Goal: Task Accomplishment & Management: Manage account settings

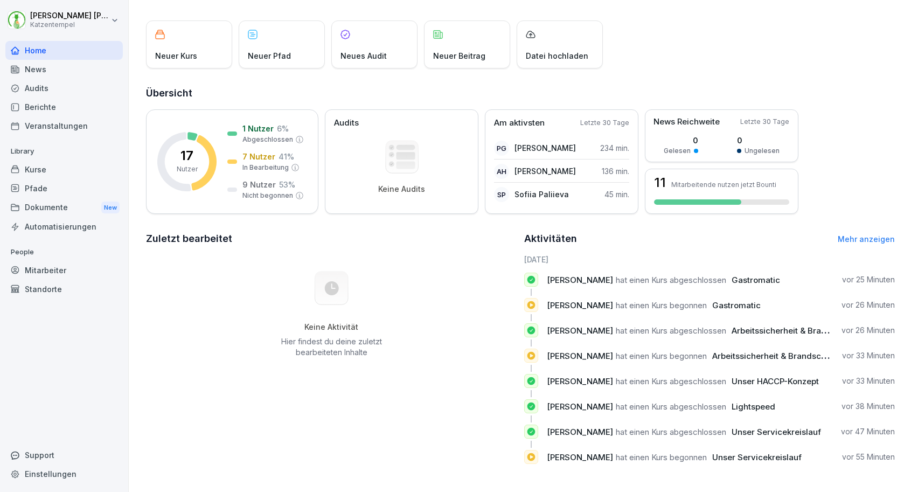
scroll to position [51, 0]
click at [555, 281] on span "[PERSON_NAME]" at bounding box center [580, 280] width 66 height 10
click at [555, 282] on span "[PERSON_NAME]" at bounding box center [580, 280] width 66 height 10
copy p "[PERSON_NAME] hat einen Kurs abgeschlossen Gastromatic"
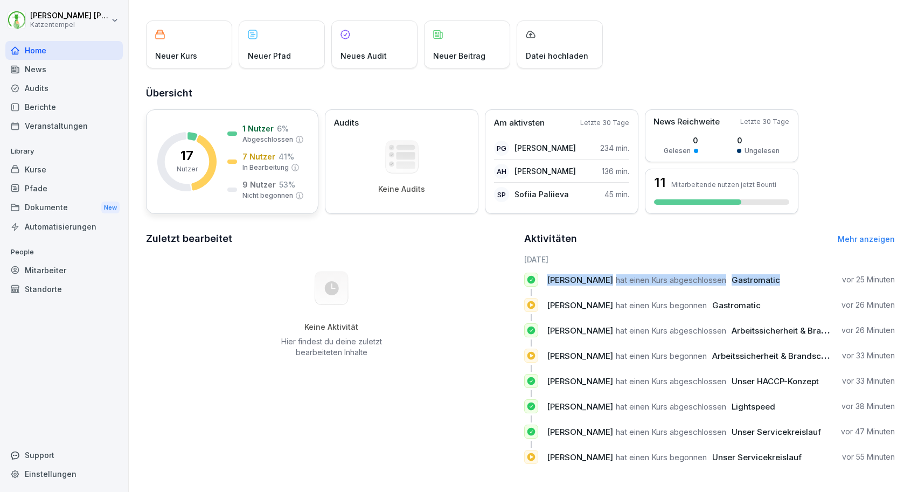
click at [214, 164] on icon at bounding box center [203, 162] width 25 height 55
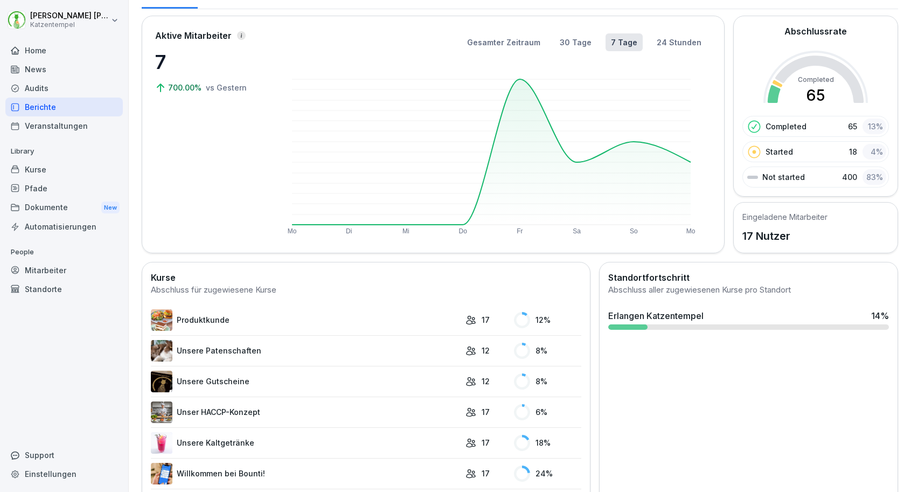
click at [47, 165] on div "Kurse" at bounding box center [63, 169] width 117 height 19
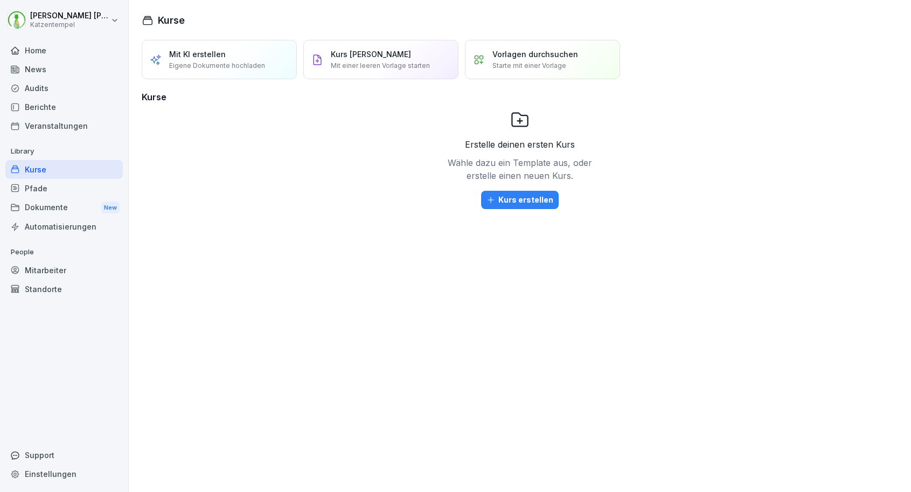
click at [50, 43] on div "Home" at bounding box center [63, 50] width 117 height 19
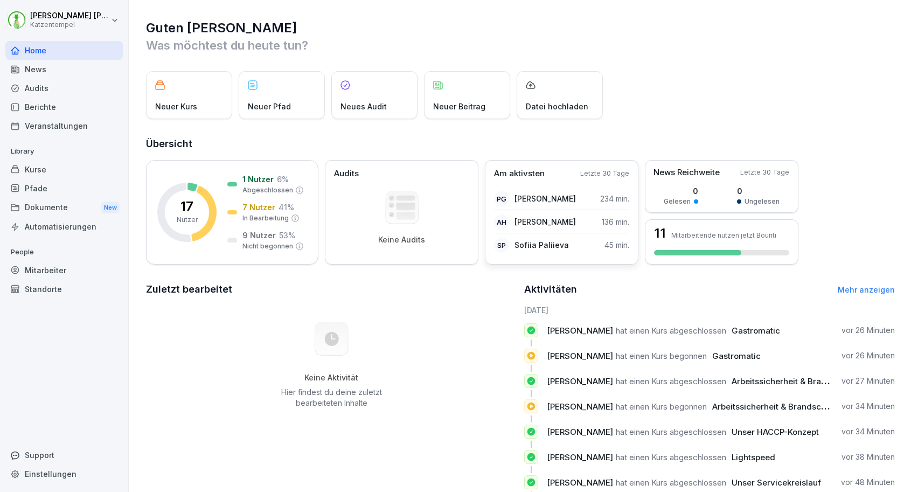
click at [530, 176] on p "Am aktivsten" at bounding box center [519, 173] width 51 height 12
click at [255, 179] on p "1 Nutzer" at bounding box center [257, 178] width 31 height 11
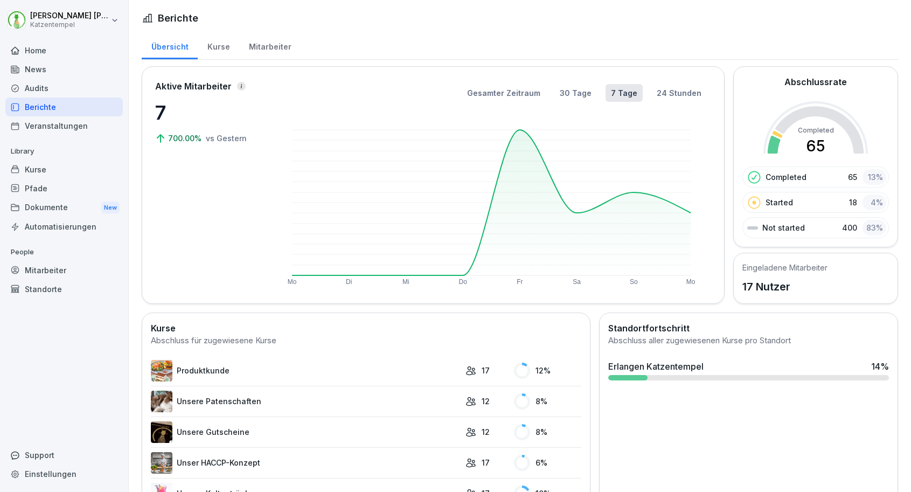
click at [271, 57] on div "Mitarbeiter" at bounding box center [269, 45] width 61 height 27
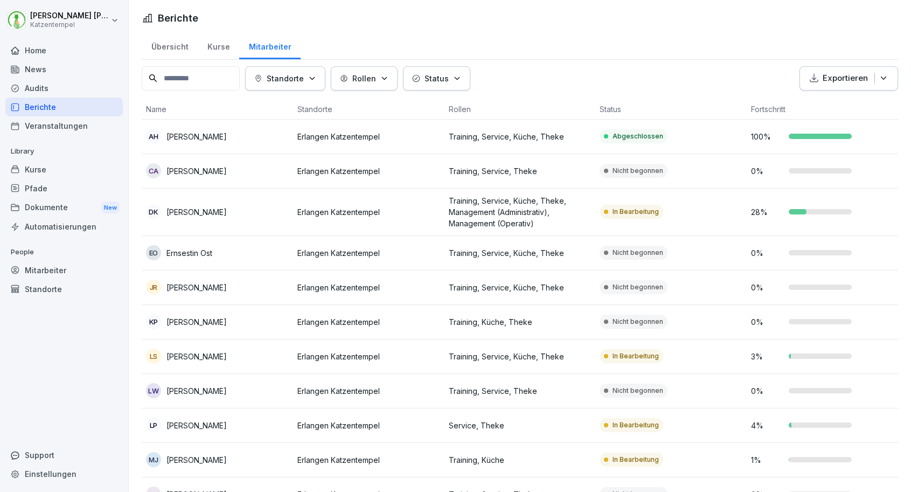
click at [770, 135] on p "100 %" at bounding box center [767, 136] width 32 height 11
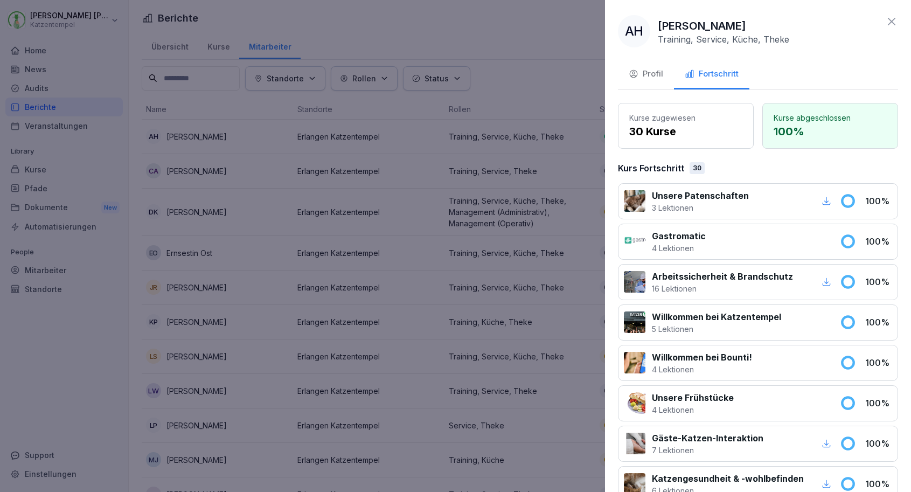
click at [647, 73] on div "Profil" at bounding box center [645, 74] width 34 height 12
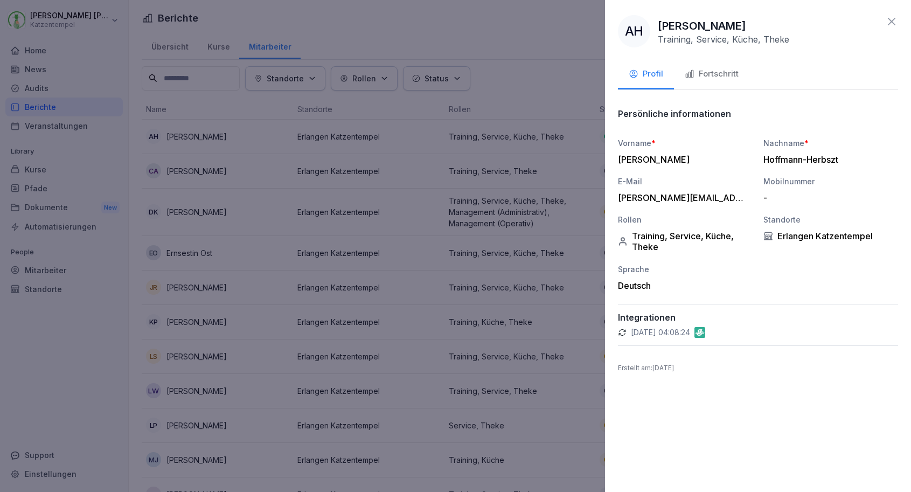
click at [717, 75] on div "Fortschritt" at bounding box center [711, 74] width 54 height 12
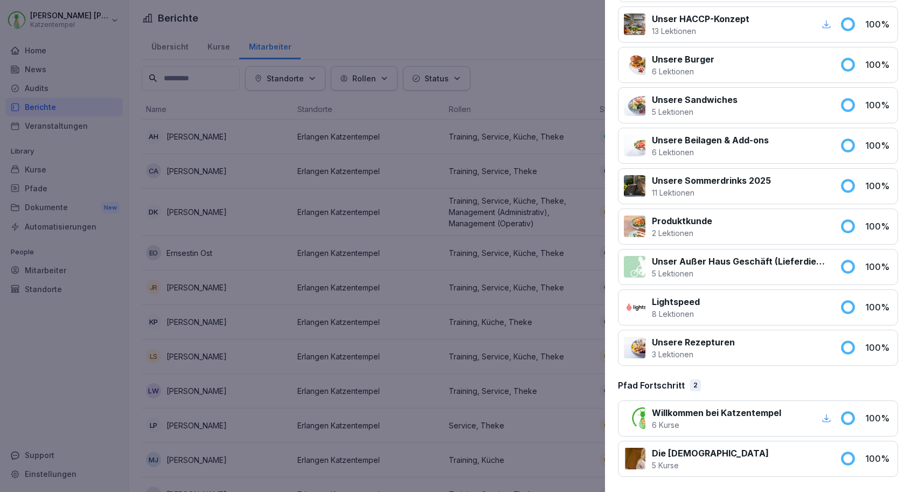
scroll to position [1024, 0]
click at [849, 344] on icon at bounding box center [847, 347] width 11 height 11
click at [787, 420] on div at bounding box center [799, 419] width 25 height 24
click at [766, 416] on p "Willkommen bei Katzentempel" at bounding box center [716, 413] width 129 height 13
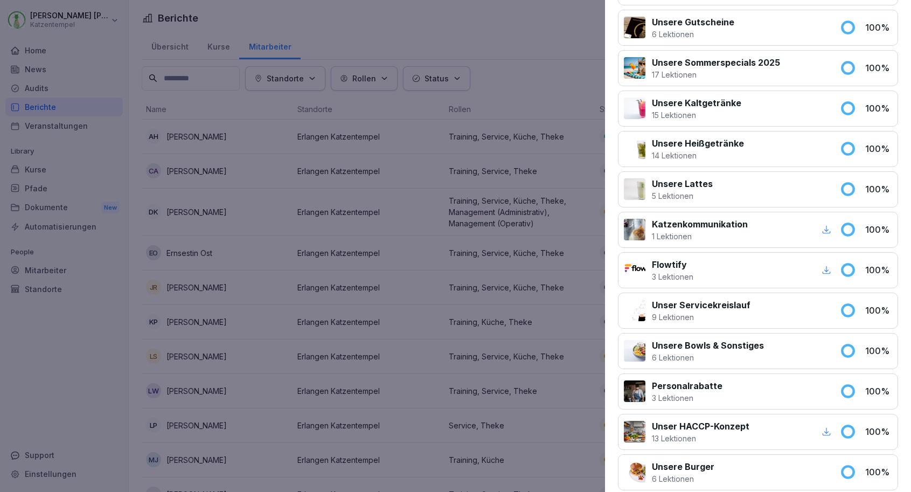
scroll to position [507, 0]
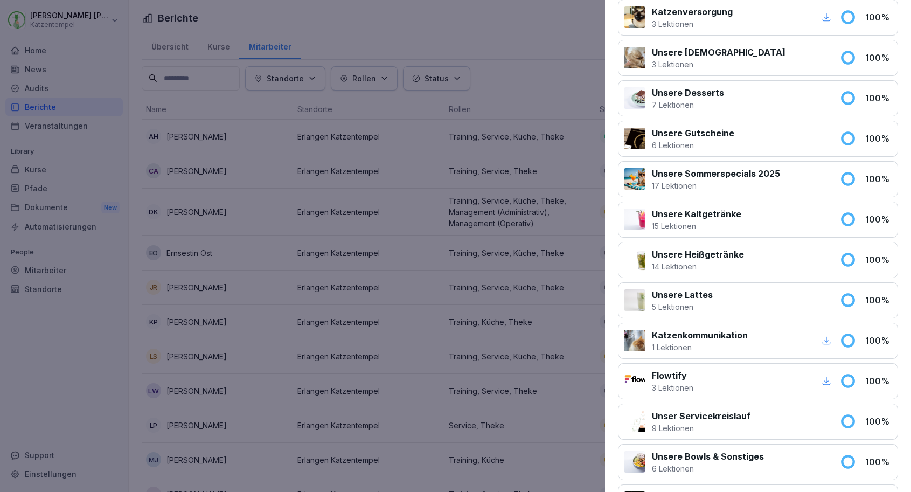
click at [735, 354] on div "Katzenkommunikation 1 Lektionen 100 %" at bounding box center [758, 341] width 280 height 36
click at [715, 340] on p "Katzenkommunikation" at bounding box center [700, 335] width 96 height 13
click at [860, 341] on div "Katzenkommunikation 1 Lektionen 100 %" at bounding box center [758, 341] width 280 height 36
click at [825, 343] on icon "button" at bounding box center [826, 341] width 10 height 10
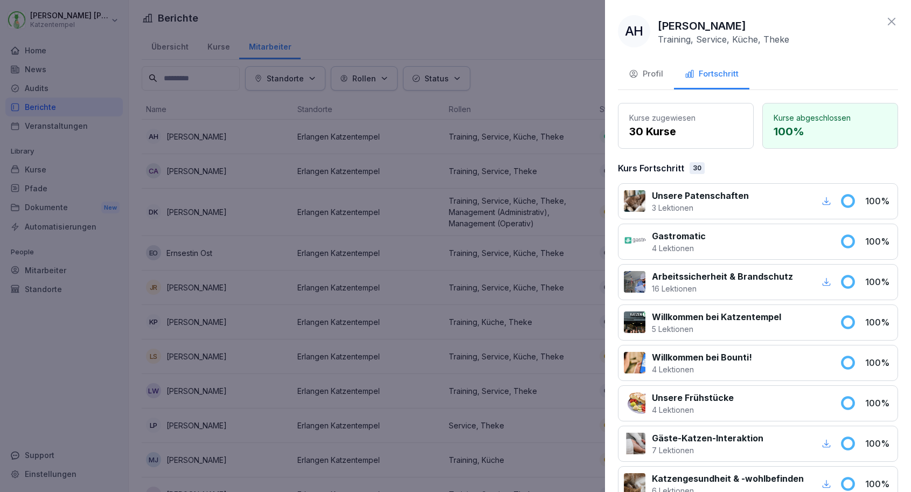
scroll to position [0, 0]
click at [691, 250] on p "4 Lektionen" at bounding box center [679, 247] width 54 height 11
click at [693, 168] on div "30" at bounding box center [696, 168] width 15 height 12
click at [644, 75] on div "Profil" at bounding box center [645, 74] width 34 height 12
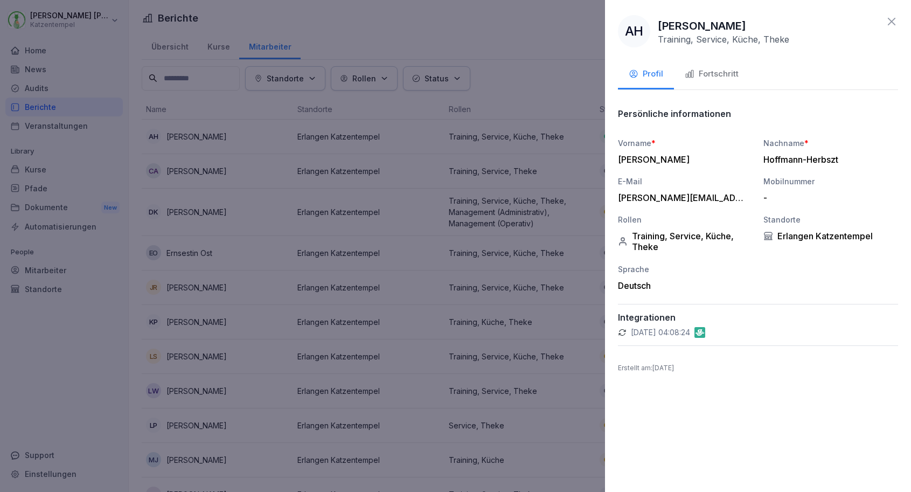
click at [88, 163] on div at bounding box center [455, 246] width 911 height 492
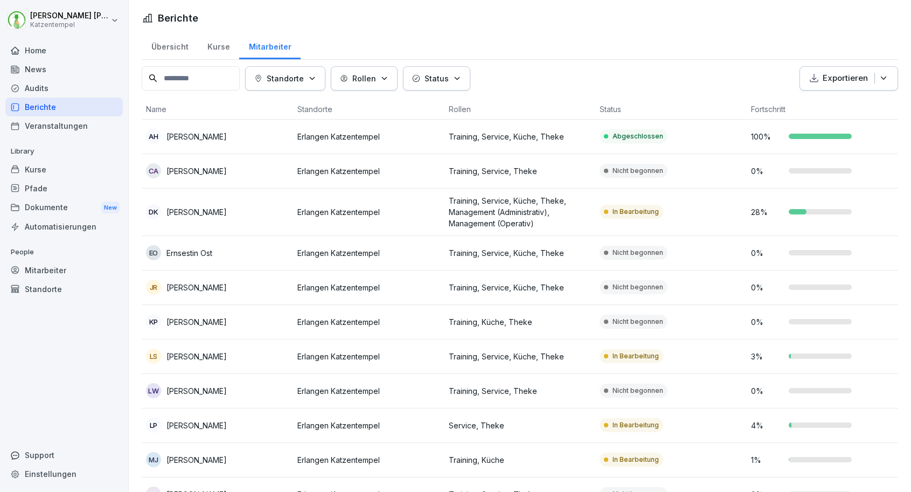
click at [41, 68] on div "News" at bounding box center [63, 69] width 117 height 19
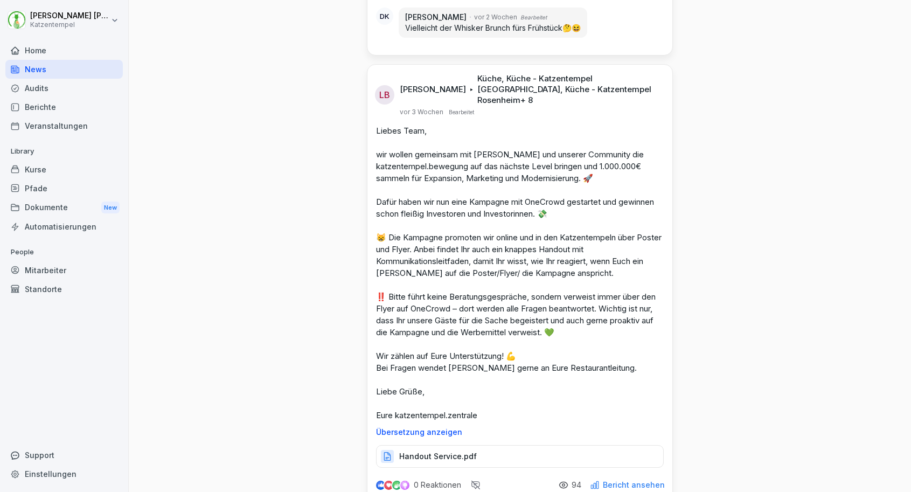
scroll to position [1176, 0]
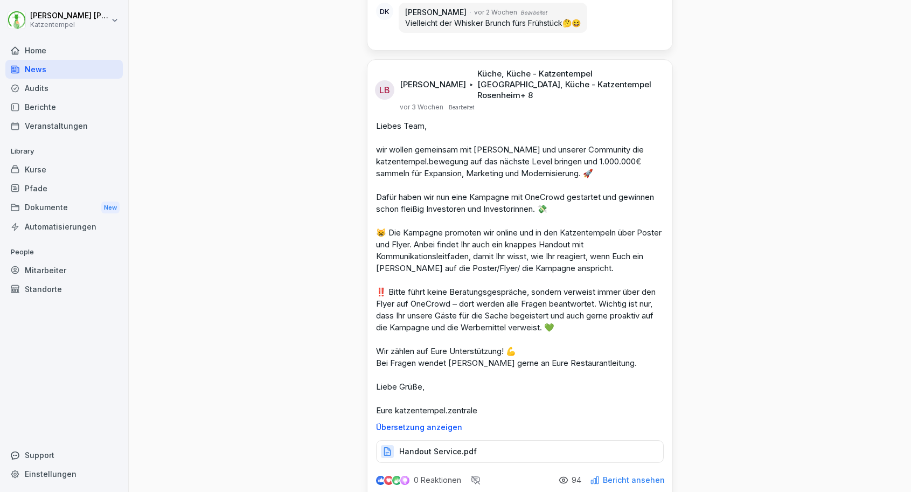
click at [64, 202] on div "Dokumente New" at bounding box center [63, 208] width 117 height 20
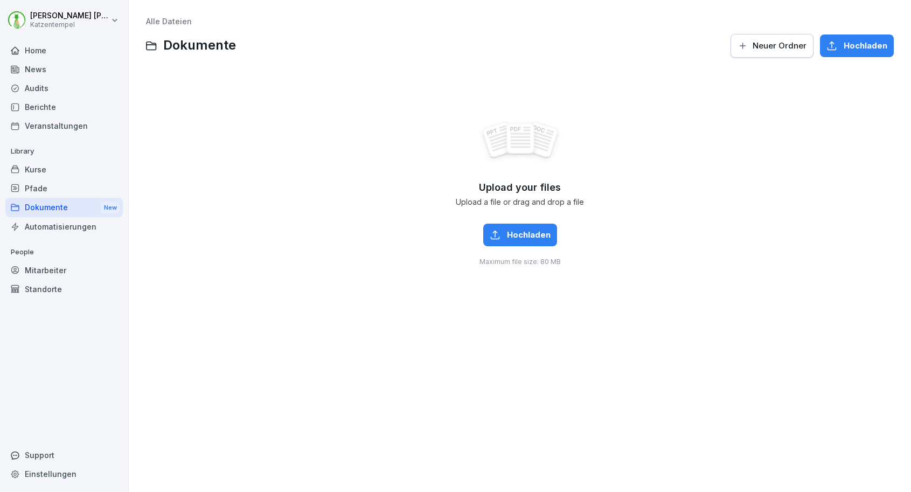
click at [52, 129] on div "Veranstaltungen" at bounding box center [63, 125] width 117 height 19
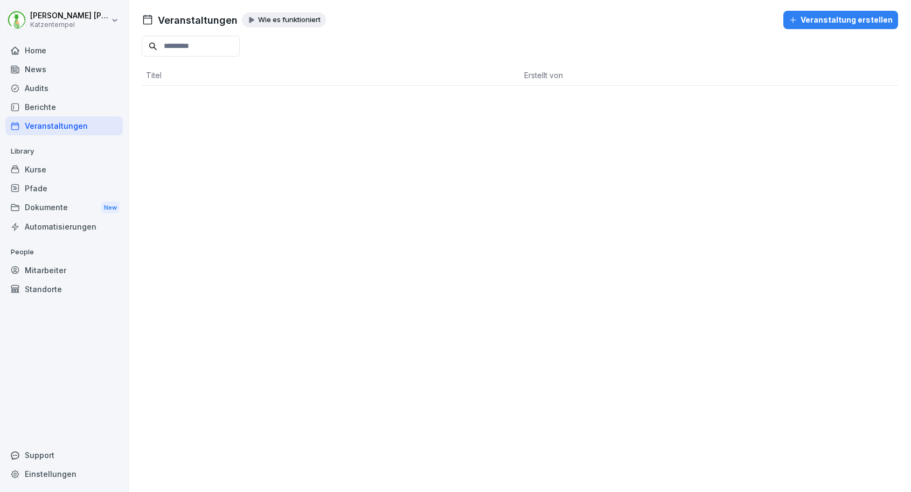
click at [279, 17] on p "Wie es funktioniert" at bounding box center [289, 20] width 62 height 9
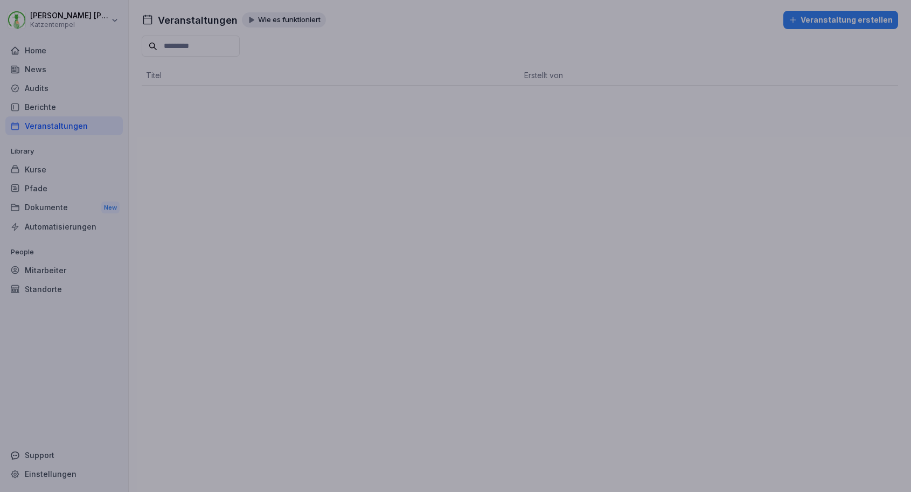
click at [281, 163] on div at bounding box center [455, 246] width 911 height 492
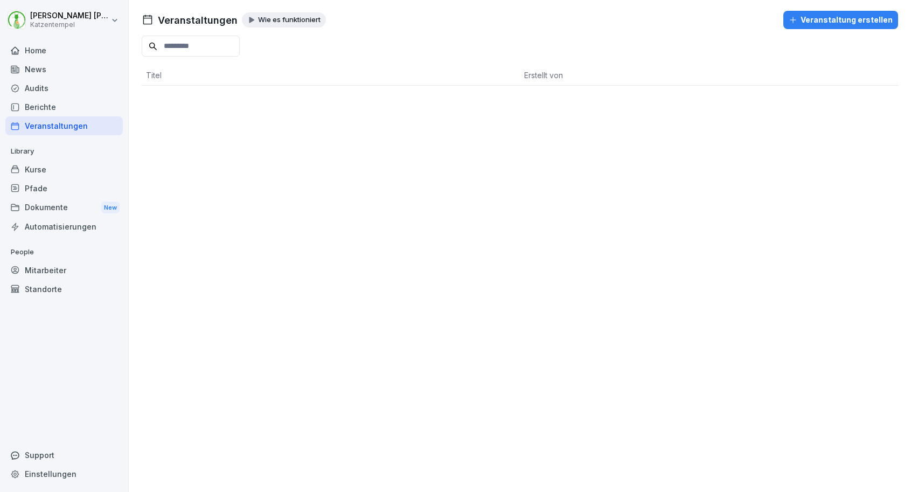
click at [78, 107] on div "Berichte" at bounding box center [63, 106] width 117 height 19
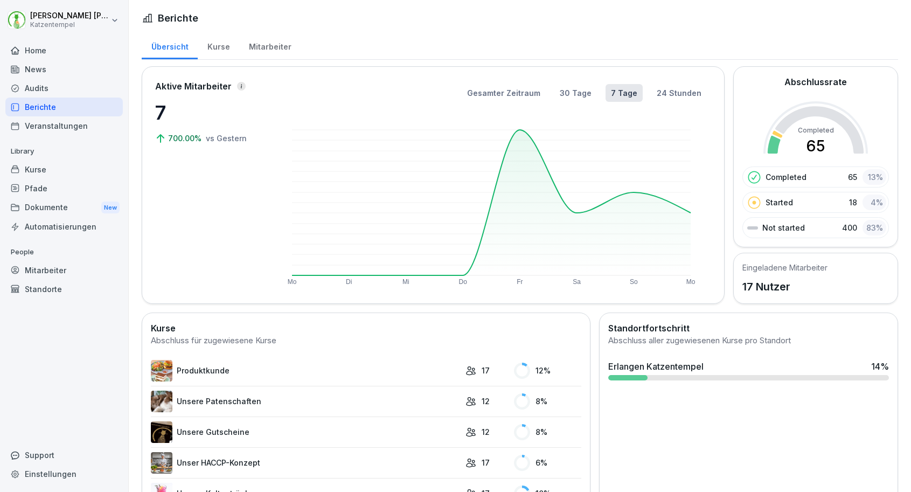
click at [282, 46] on div "Mitarbeiter" at bounding box center [269, 45] width 61 height 27
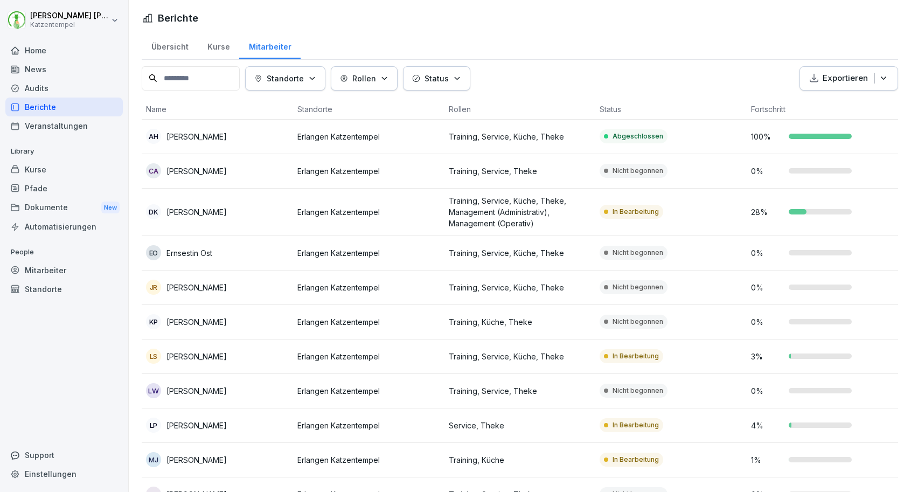
click at [314, 78] on icon "button" at bounding box center [312, 78] width 4 height 2
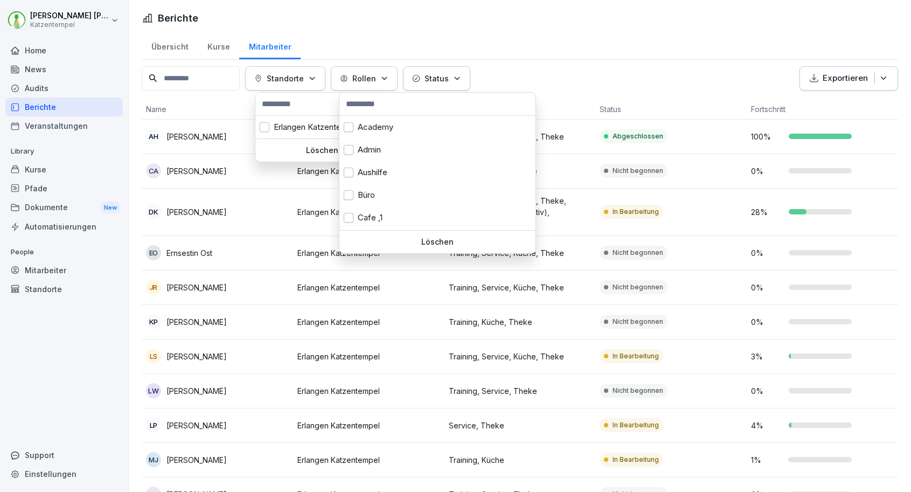
click at [376, 83] on p "Rollen" at bounding box center [364, 78] width 24 height 11
click at [438, 76] on p "Status" at bounding box center [436, 78] width 24 height 11
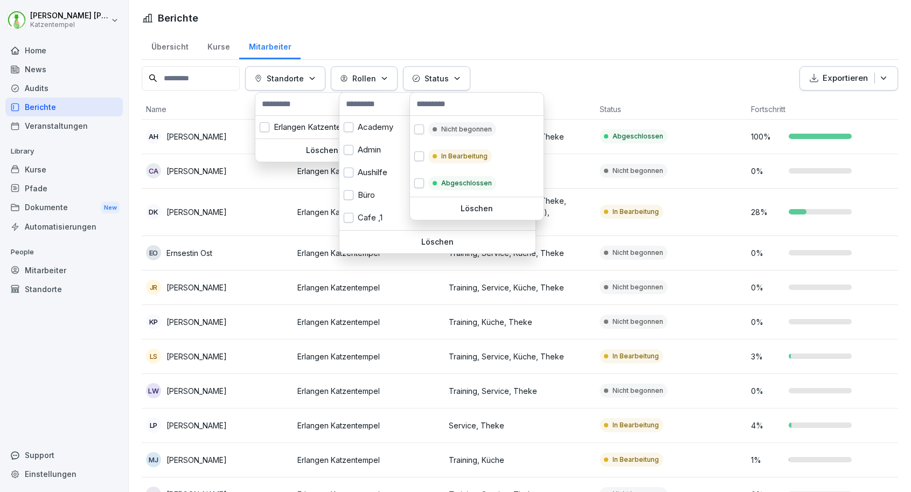
click at [208, 47] on html "[PERSON_NAME] Katzentempel Home News Audits Berichte Veranstaltungen Library Ku…" at bounding box center [455, 246] width 911 height 492
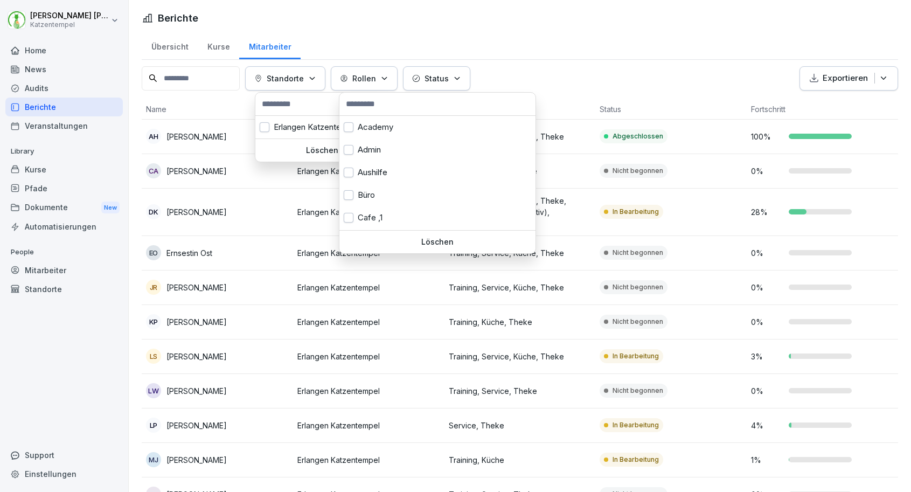
click at [214, 48] on html "[PERSON_NAME] Katzentempel Home News Audits Berichte Veranstaltungen Library Ku…" at bounding box center [455, 246] width 911 height 492
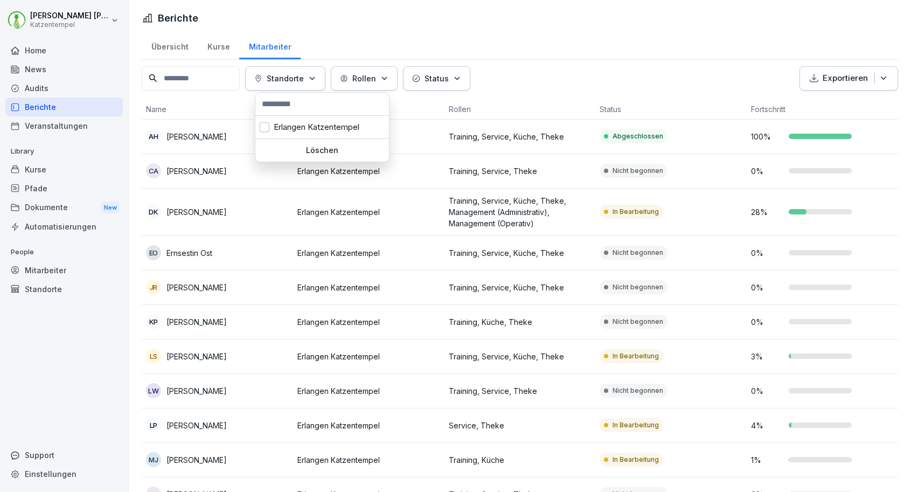
click at [214, 48] on html "[PERSON_NAME] Katzentempel Home News Audits Berichte Veranstaltungen Library Ku…" at bounding box center [455, 246] width 911 height 492
click at [214, 48] on div "Kurse" at bounding box center [218, 45] width 41 height 27
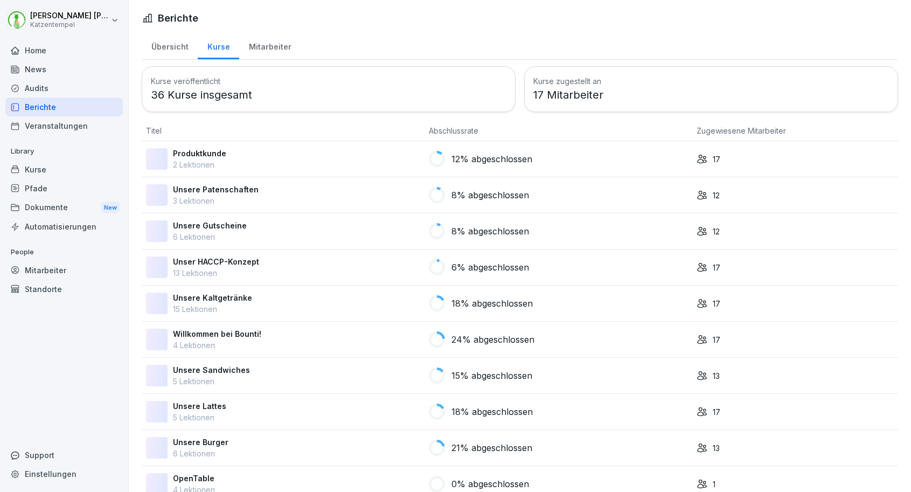
click at [215, 47] on div "Kurse" at bounding box center [218, 45] width 41 height 27
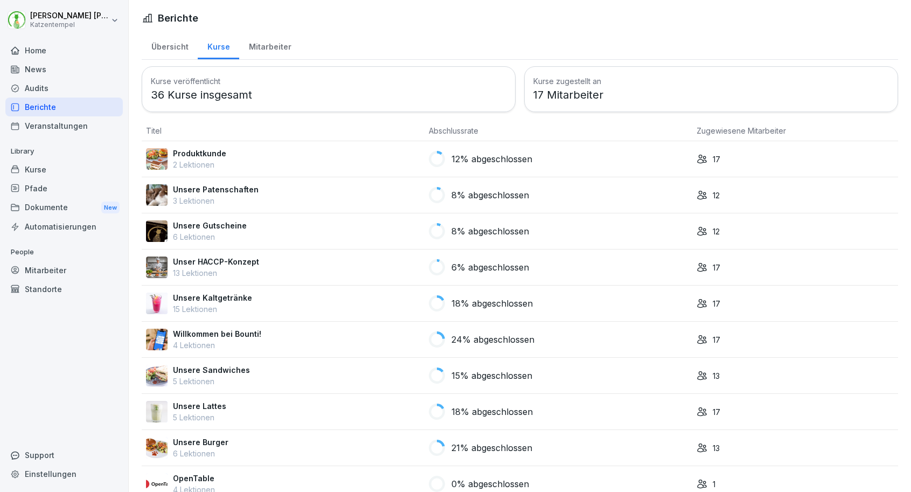
click at [67, 476] on div "Einstellungen" at bounding box center [63, 473] width 117 height 19
select select "**"
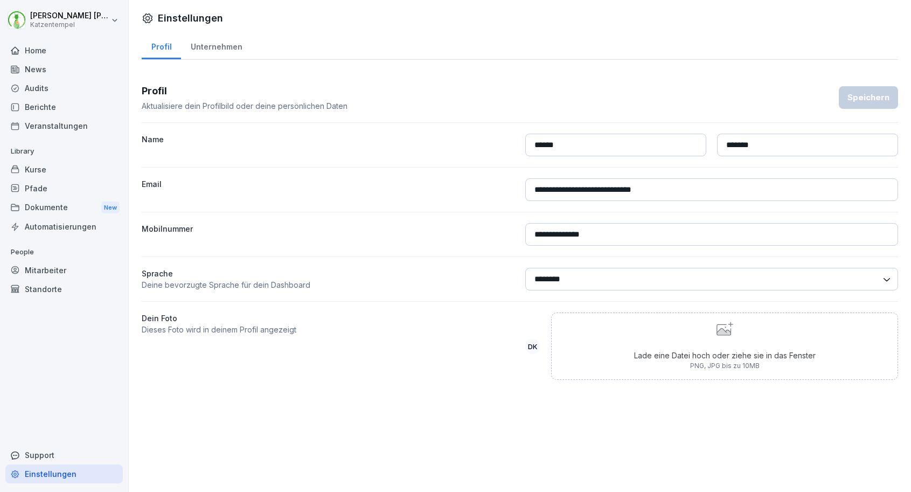
click at [224, 51] on div "Unternehmen" at bounding box center [216, 45] width 71 height 27
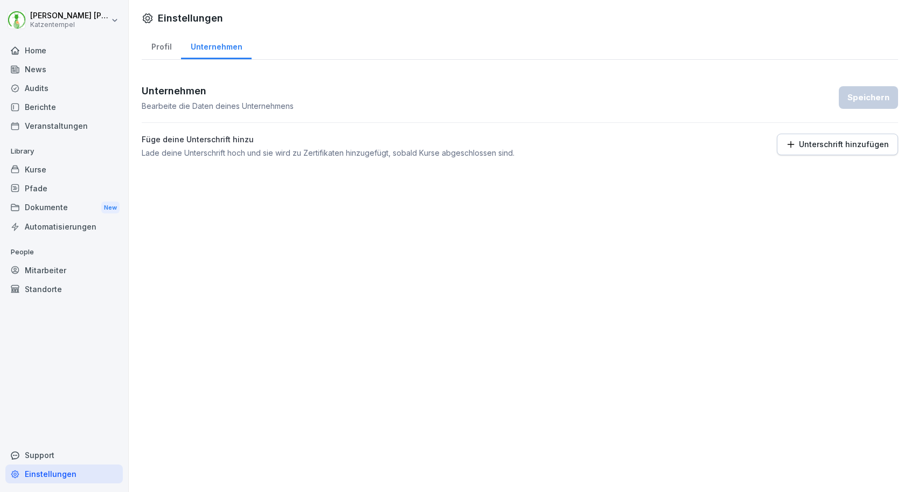
click at [47, 264] on div "Mitarbeiter" at bounding box center [63, 270] width 117 height 19
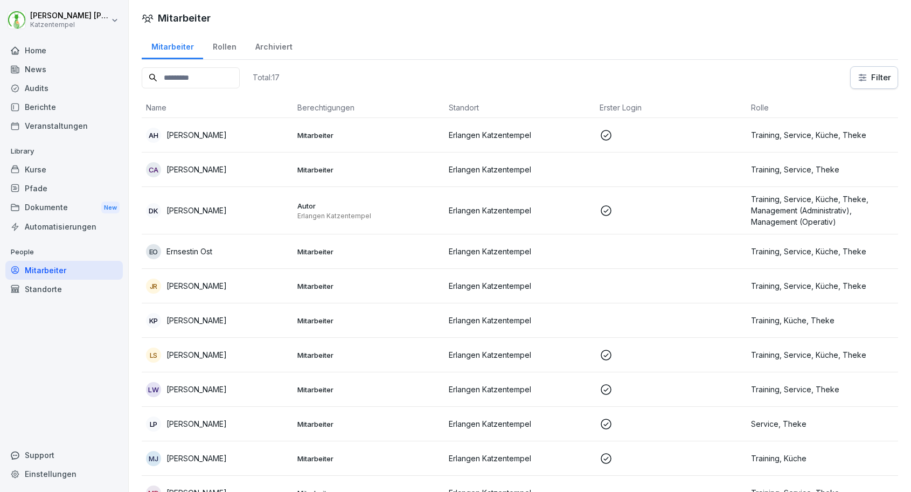
click at [240, 75] on input at bounding box center [191, 77] width 98 height 21
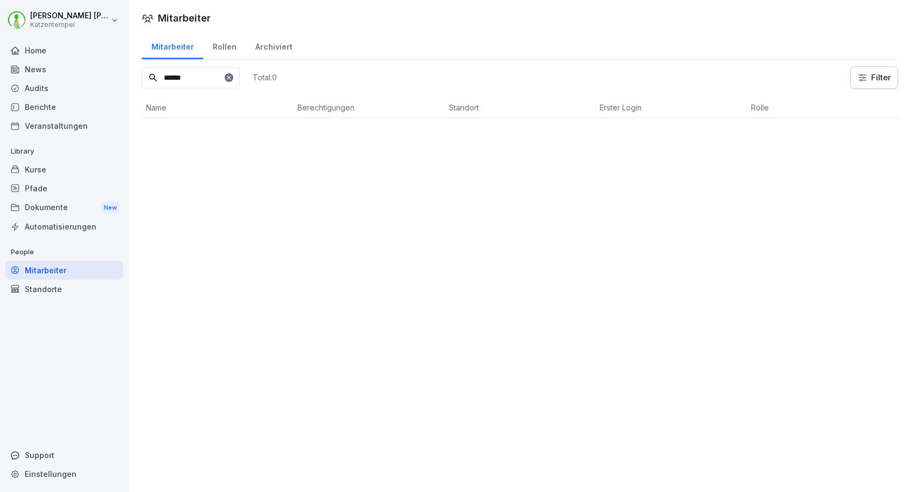
type input "******"
click at [36, 52] on div "Home" at bounding box center [63, 50] width 117 height 19
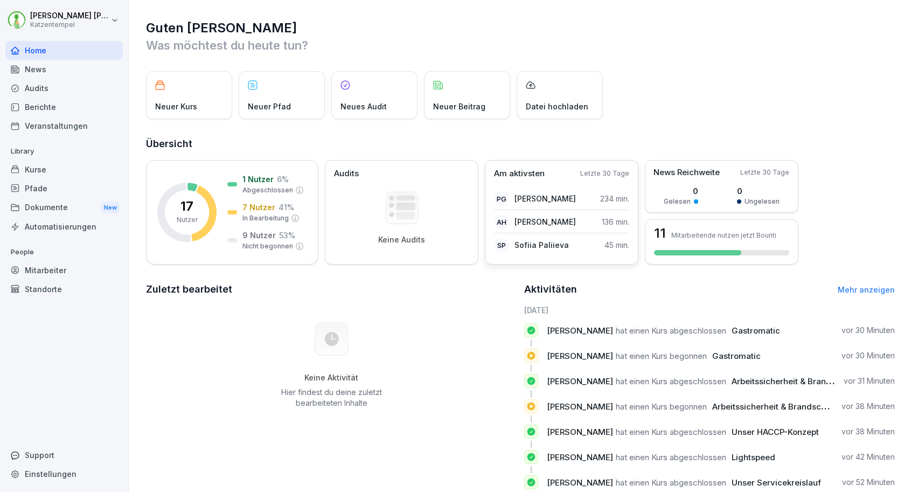
click at [519, 216] on p "[PERSON_NAME]" at bounding box center [544, 221] width 61 height 11
click at [60, 269] on div "Mitarbeiter" at bounding box center [63, 270] width 117 height 19
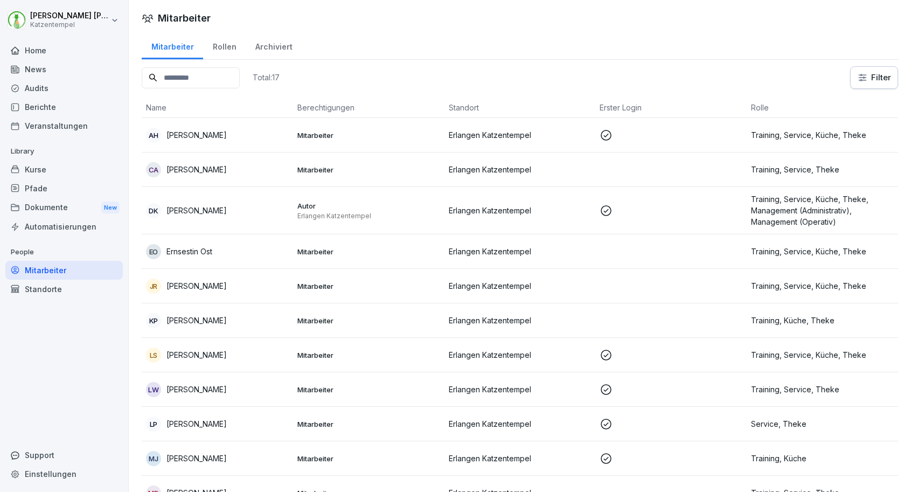
click at [263, 135] on div "AH [PERSON_NAME]" at bounding box center [217, 135] width 143 height 15
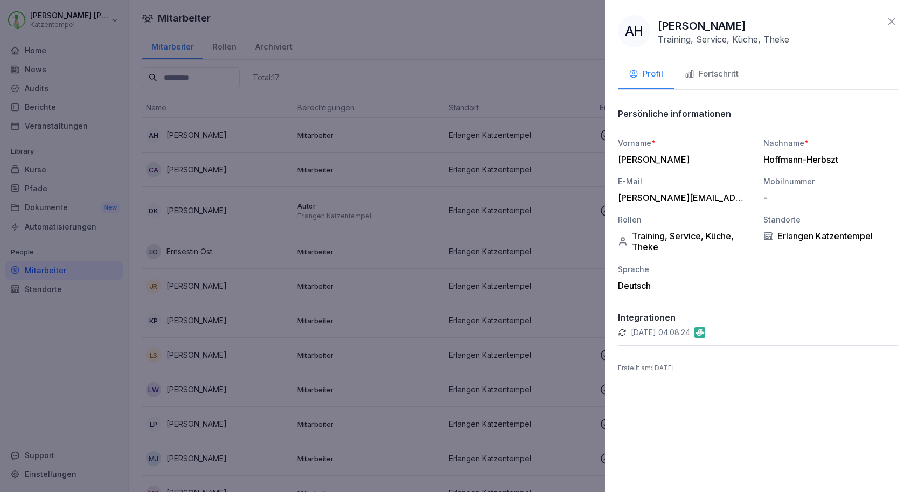
click at [719, 74] on div "Fortschritt" at bounding box center [711, 74] width 54 height 12
